Goal: Ask a question

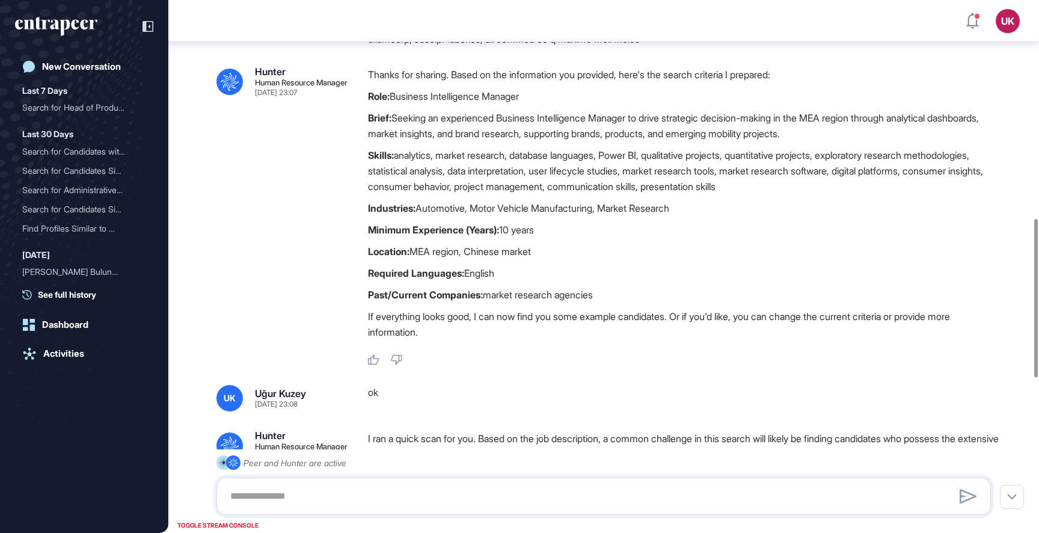
scroll to position [734, 0]
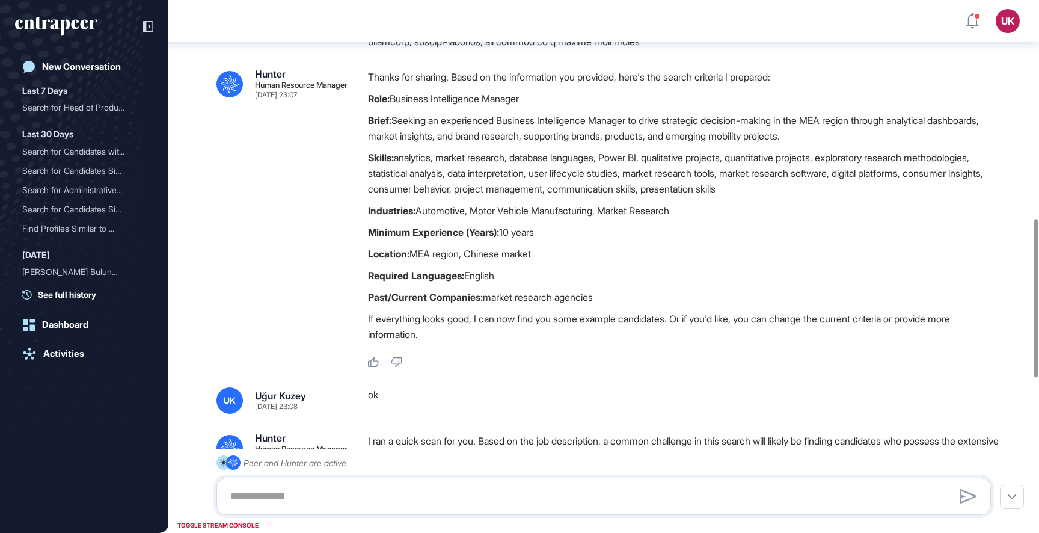
click at [449, 303] on strong "Past/Current Companies:" at bounding box center [425, 297] width 115 height 12
click at [445, 303] on strong "Past/Current Companies:" at bounding box center [425, 297] width 115 height 12
copy div "Past/Current Companies: market research agencies"
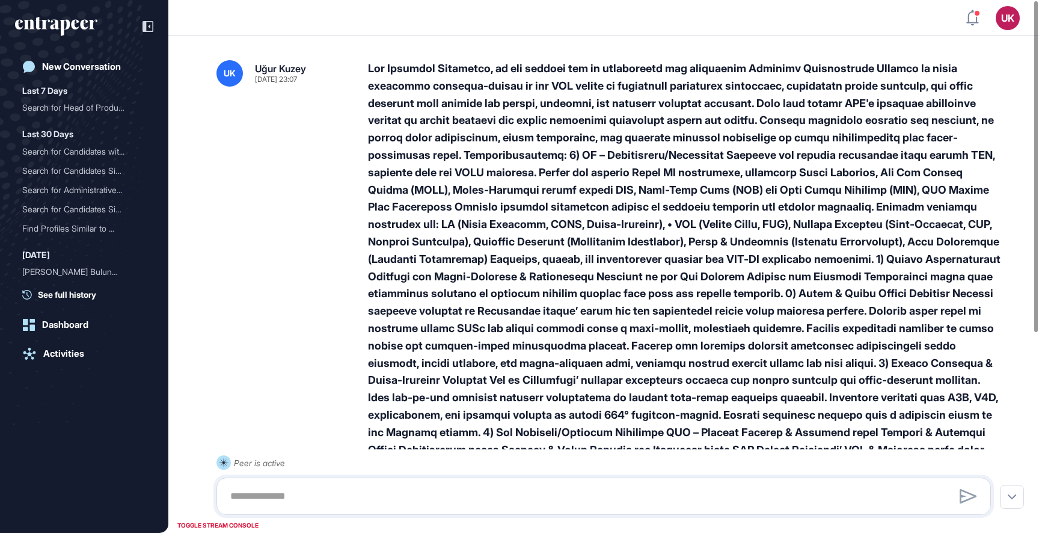
click at [247, 520] on div "TOGGLE STREAM CONSOLE" at bounding box center [217, 525] width 87 height 15
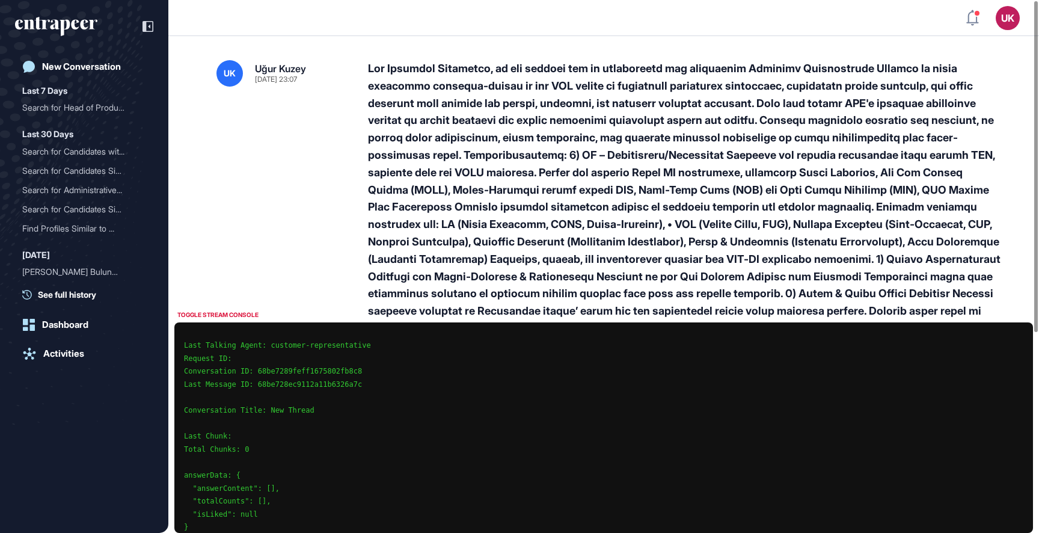
click at [452, 219] on div at bounding box center [684, 337] width 633 height 555
click at [249, 318] on div "TOGGLE STREAM CONSOLE" at bounding box center [217, 314] width 87 height 15
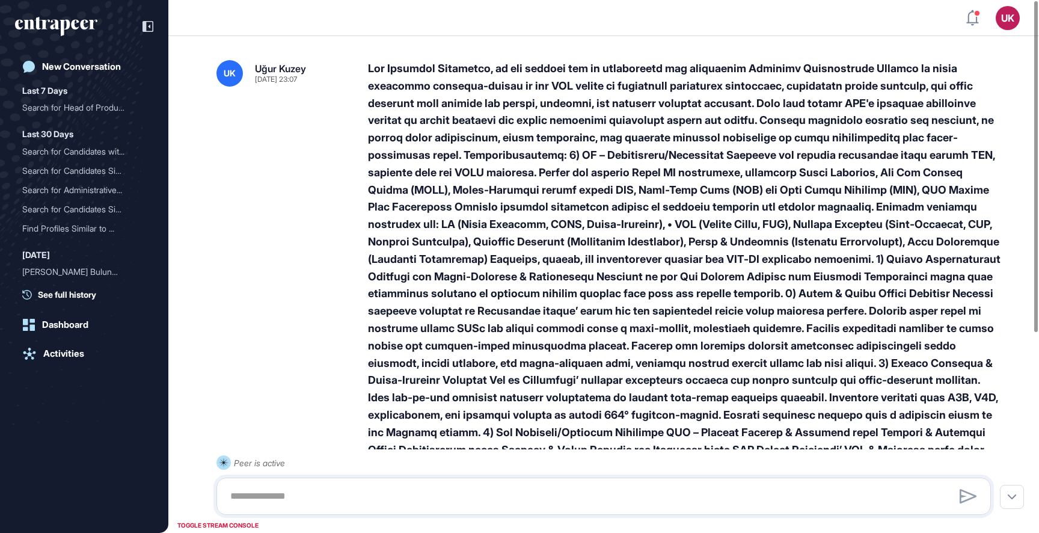
click at [377, 68] on div at bounding box center [684, 337] width 633 height 555
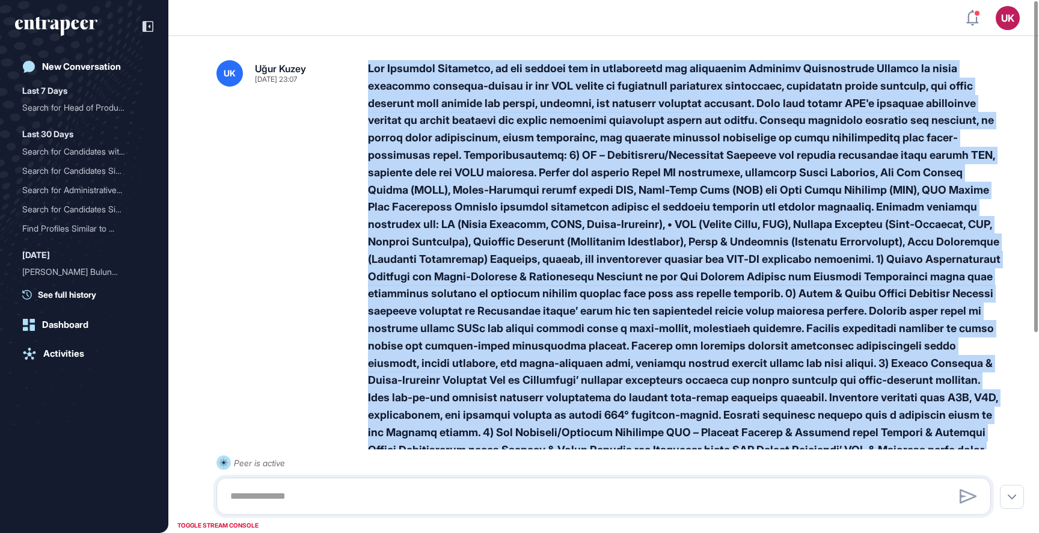
click at [377, 68] on div at bounding box center [684, 337] width 633 height 555
copy div "Job Overview Currently, we are looking for an experienced and passionate Busine…"
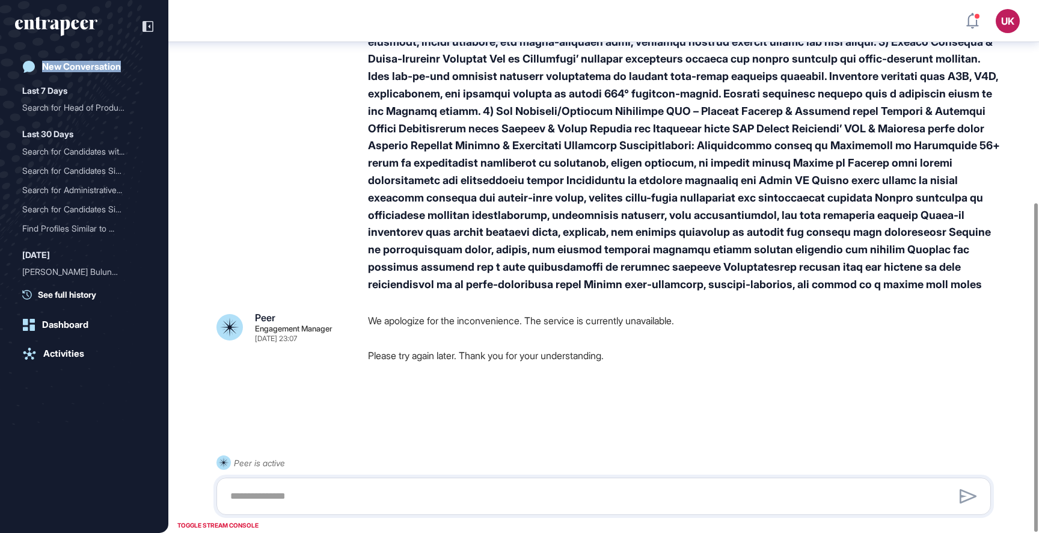
scroll to position [327, 0]
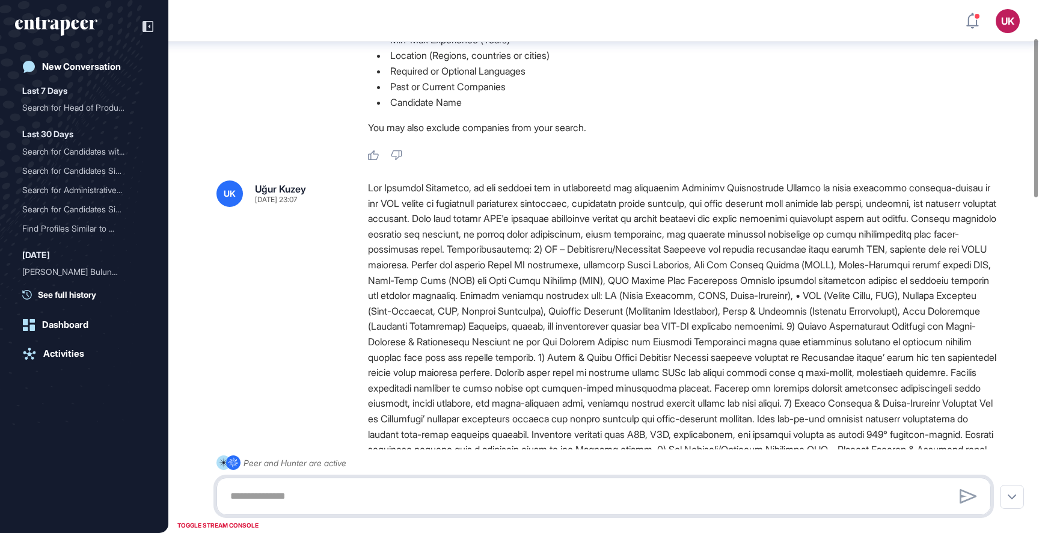
scroll to position [203, 0]
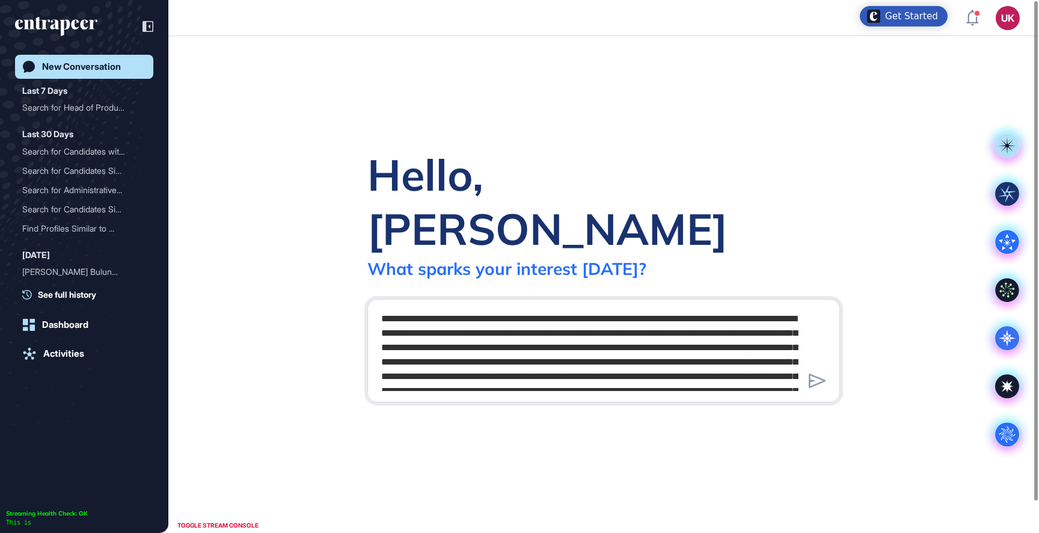
scroll to position [494, 0]
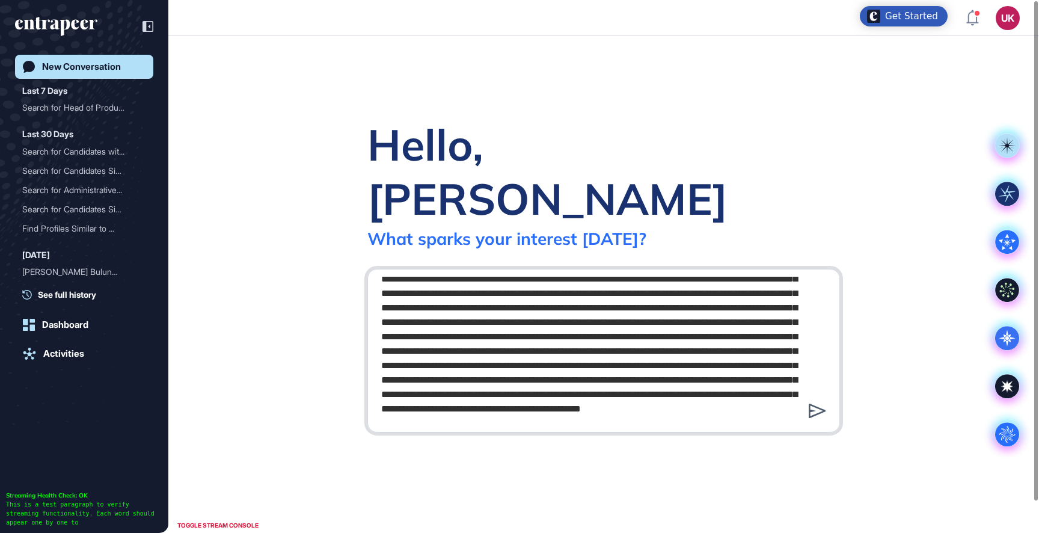
type textarea "**********"
click at [817, 404] on icon at bounding box center [817, 411] width 17 height 14
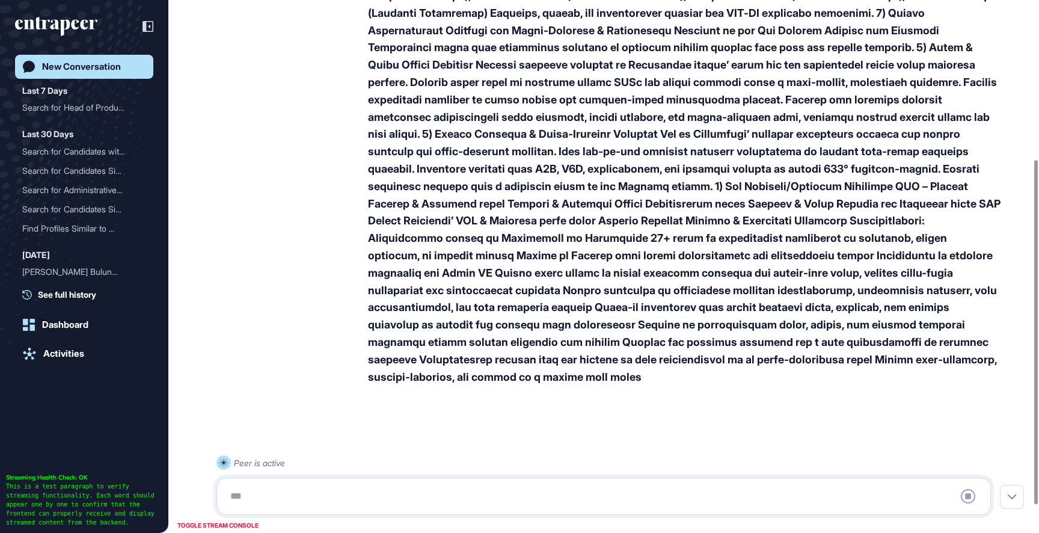
scroll to position [288, 0]
